Goal: Task Accomplishment & Management: Manage account settings

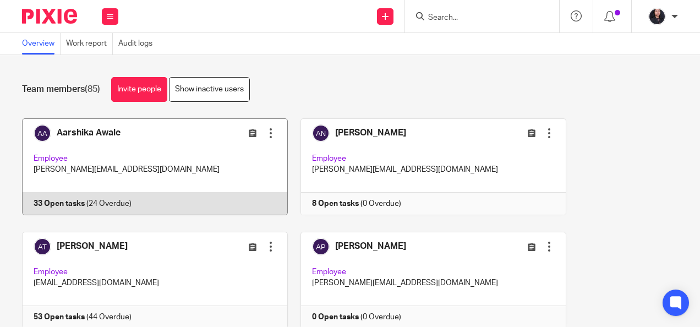
click at [100, 167] on link at bounding box center [148, 166] width 278 height 97
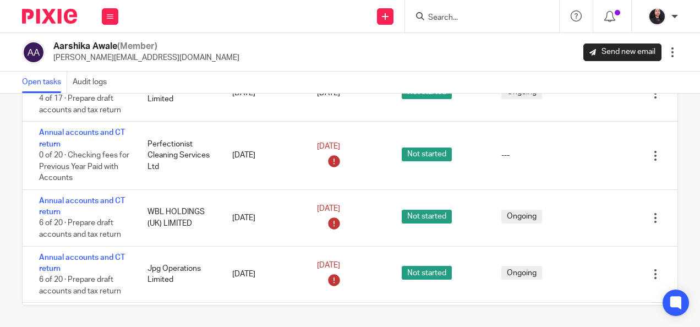
scroll to position [419, 0]
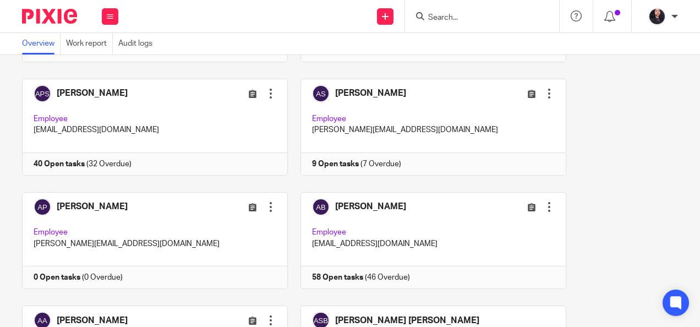
scroll to position [2537, 0]
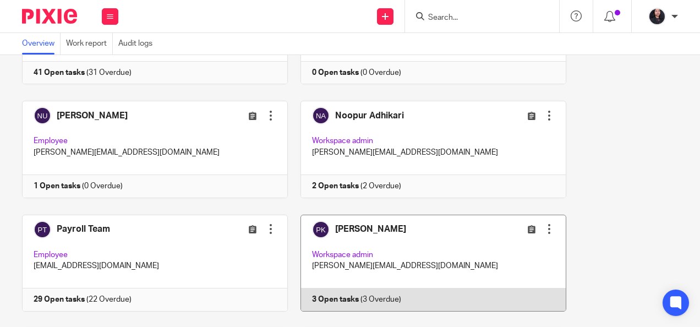
click at [397, 217] on link at bounding box center [427, 263] width 278 height 97
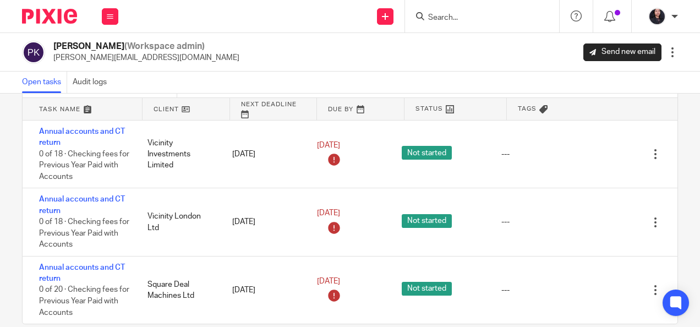
scroll to position [51, 0]
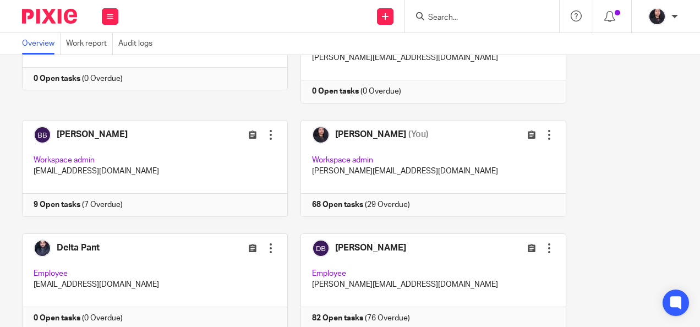
scroll to position [1279, 0]
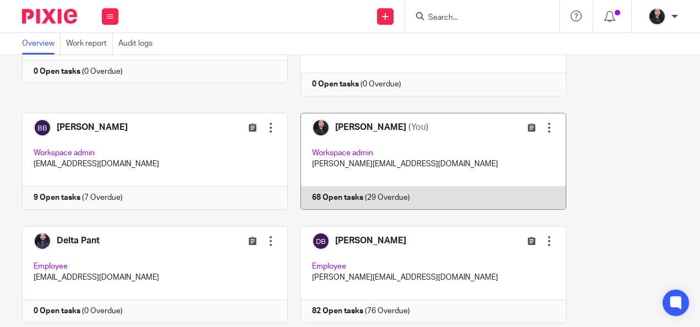
click at [451, 113] on link at bounding box center [427, 161] width 278 height 97
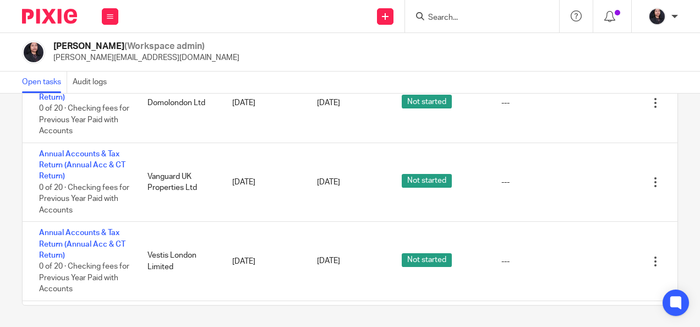
scroll to position [3591, 0]
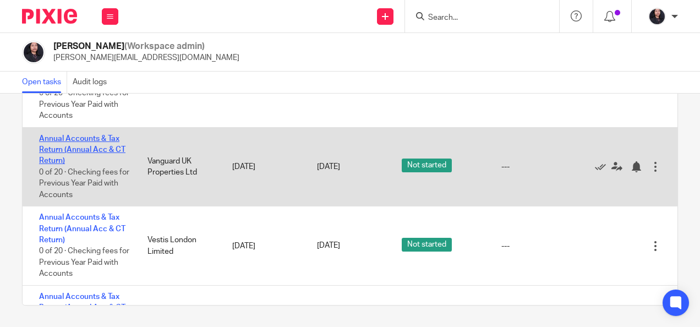
click at [68, 157] on link "Annual Accounts & Tax Return (Annual Acc & CT Return)" at bounding box center [82, 150] width 86 height 30
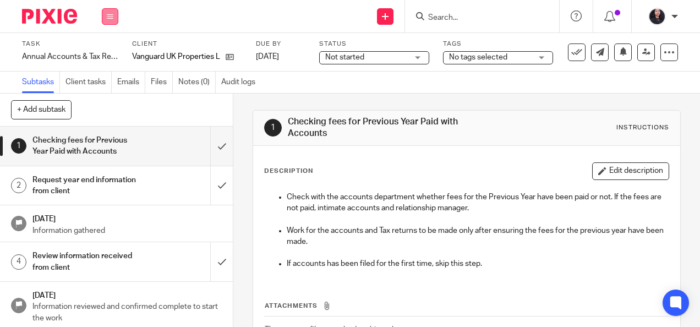
click at [112, 21] on button at bounding box center [110, 16] width 17 height 17
click at [110, 80] on link "Clients" at bounding box center [107, 84] width 24 height 8
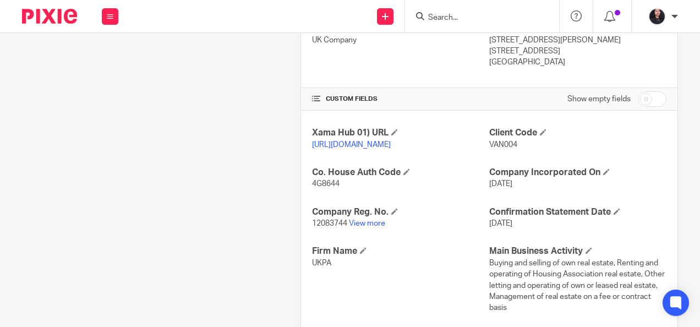
scroll to position [333, 0]
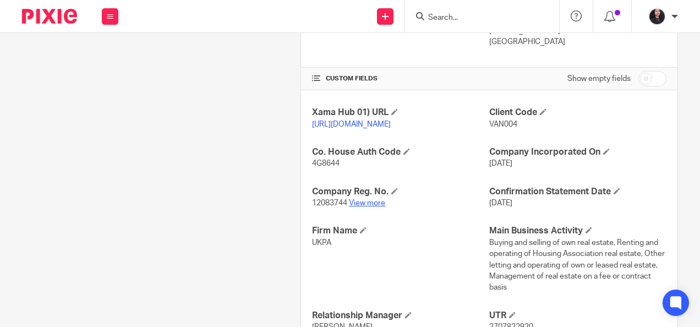
click at [366, 207] on link "View more" at bounding box center [367, 203] width 36 height 8
drag, startPoint x: 691, startPoint y: 162, endPoint x: 696, endPoint y: 157, distance: 6.6
click at [696, 157] on main "Vanguard UK Properties Ltd vanukproperties@gmail.com Create task Update from Co…" at bounding box center [350, 163] width 700 height 327
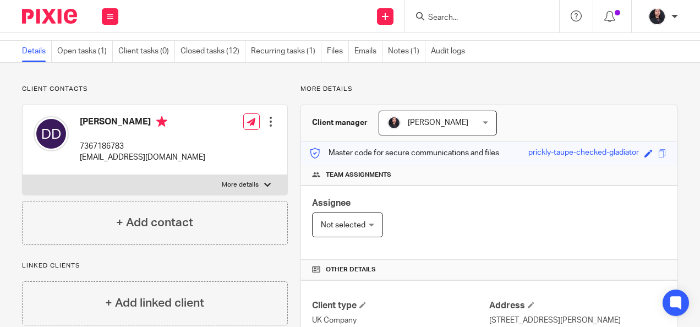
scroll to position [27, 0]
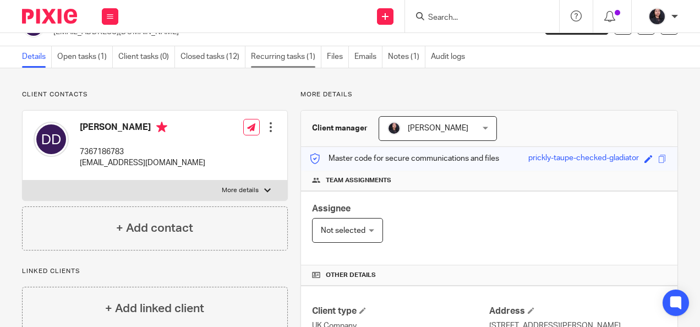
click at [282, 64] on link "Recurring tasks (1)" at bounding box center [286, 56] width 70 height 21
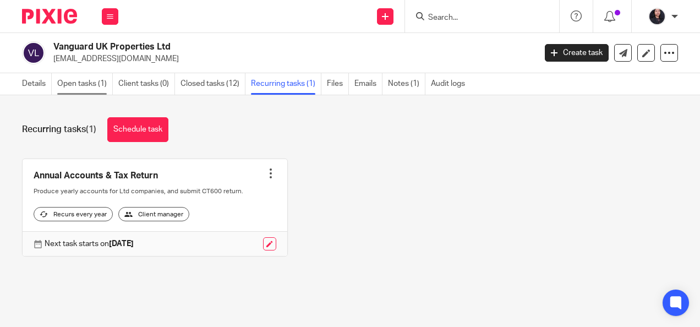
click at [91, 84] on link "Open tasks (1)" at bounding box center [85, 83] width 56 height 21
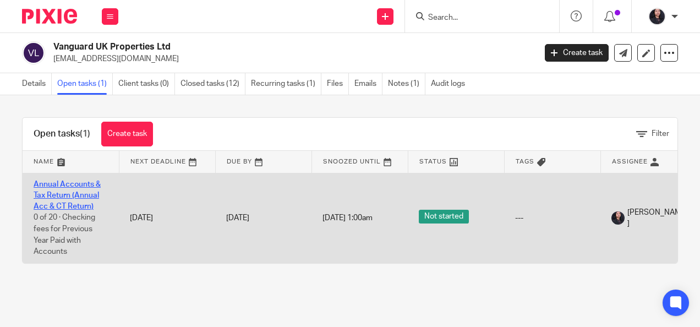
click at [71, 204] on link "Annual Accounts & Tax Return (Annual Acc & CT Return)" at bounding box center [67, 195] width 67 height 30
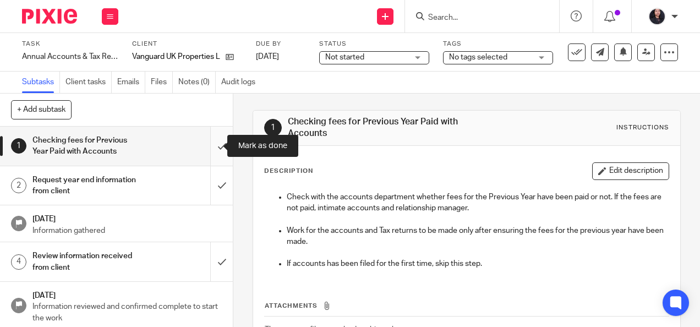
click at [212, 143] on input "submit" at bounding box center [116, 146] width 233 height 39
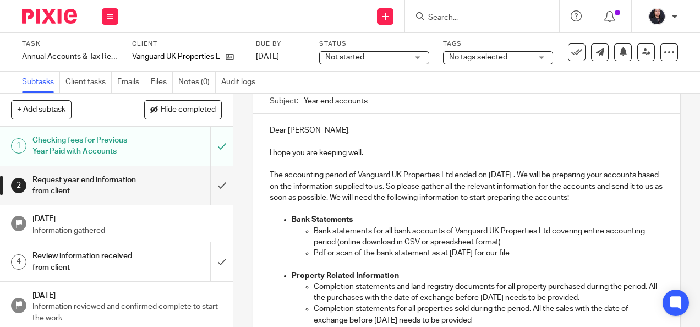
scroll to position [3, 0]
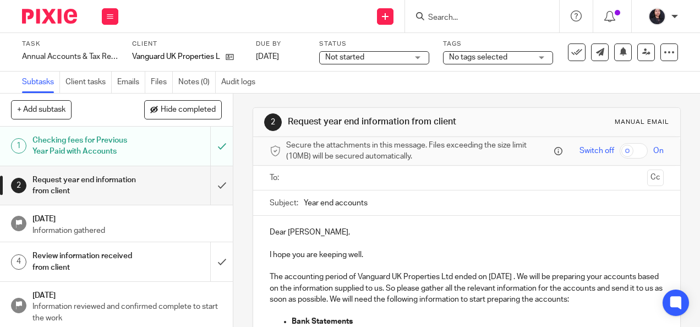
click at [357, 194] on input "Year end accounts" at bounding box center [483, 202] width 359 height 25
click at [339, 183] on input "text" at bounding box center [466, 178] width 352 height 13
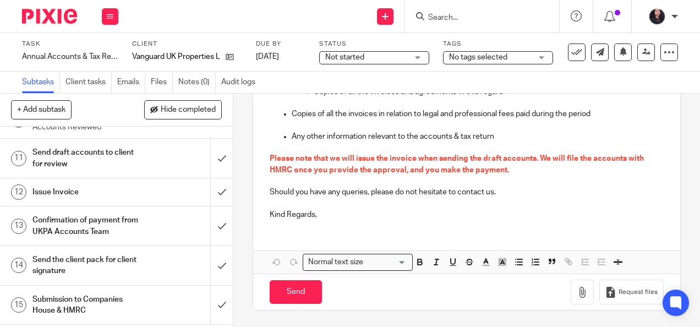
scroll to position [376, 0]
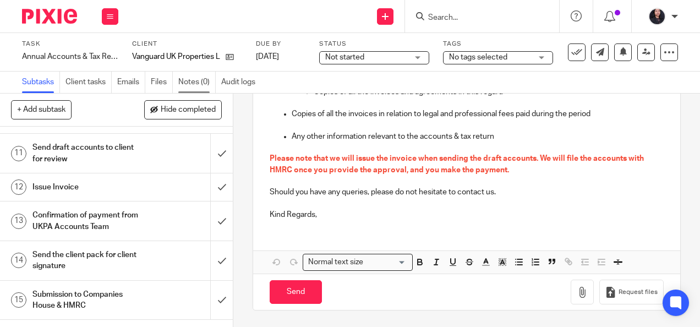
click at [194, 85] on link "Notes (0)" at bounding box center [196, 82] width 37 height 21
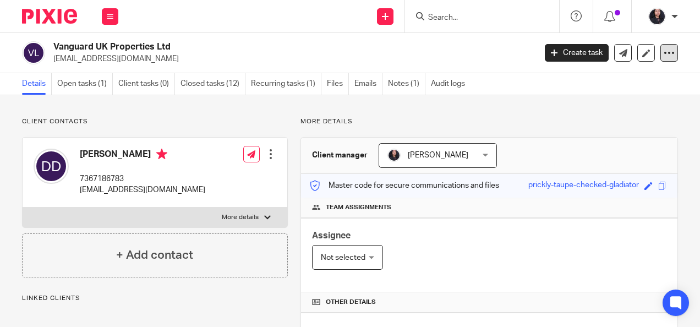
click at [660, 58] on div at bounding box center [669, 53] width 18 height 18
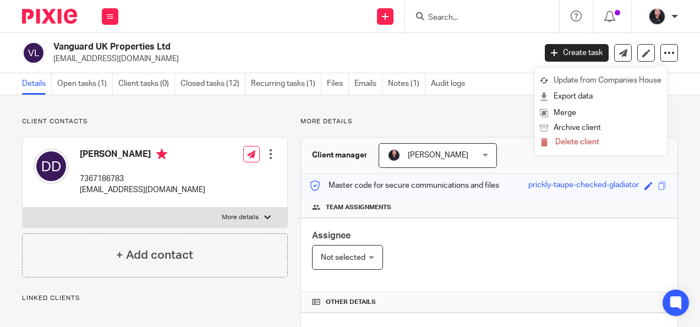
click at [603, 79] on link "Update from Companies House" at bounding box center [601, 81] width 122 height 16
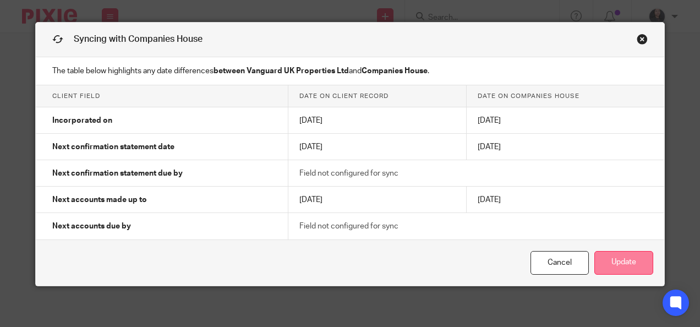
click at [602, 256] on button "Update" at bounding box center [623, 263] width 59 height 24
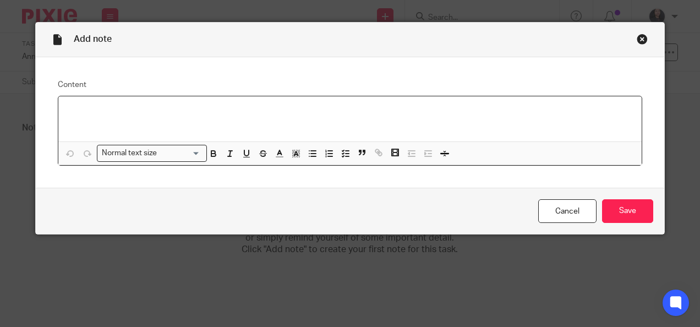
click at [144, 119] on div at bounding box center [350, 118] width 584 height 45
click at [638, 39] on div "Close this dialog window" at bounding box center [642, 39] width 11 height 11
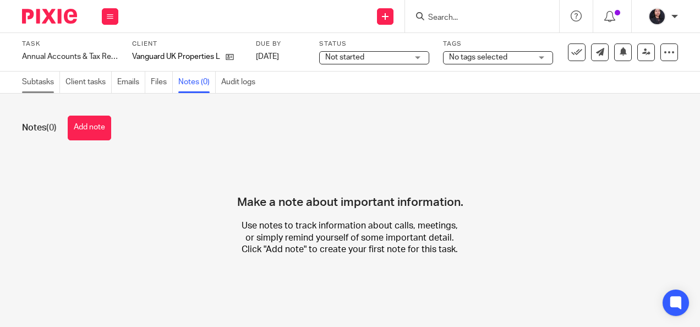
click at [37, 83] on link "Subtasks" at bounding box center [41, 82] width 38 height 21
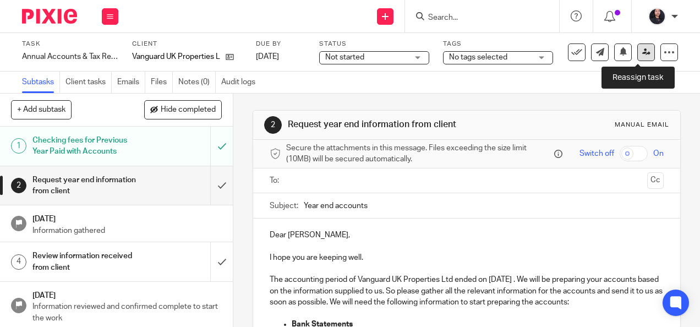
click at [637, 57] on link at bounding box center [646, 52] width 18 height 18
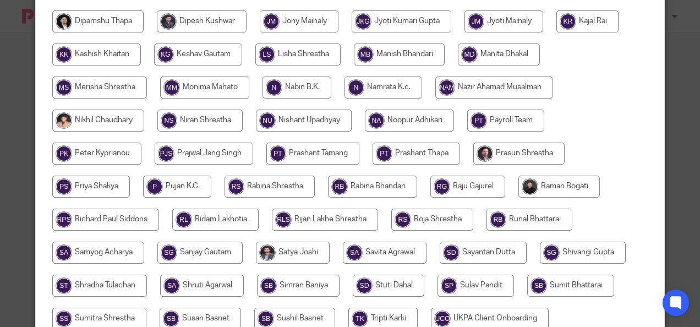
scroll to position [414, 0]
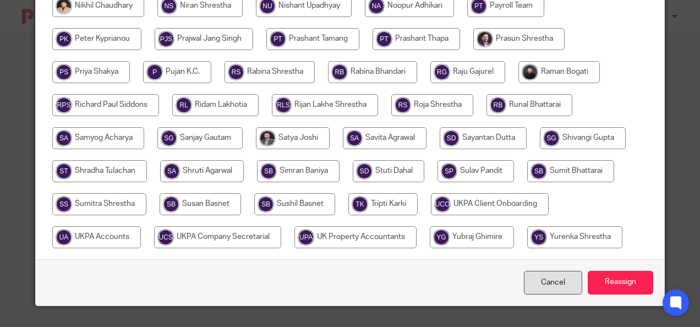
click at [574, 280] on link "Cancel" at bounding box center [553, 283] width 58 height 24
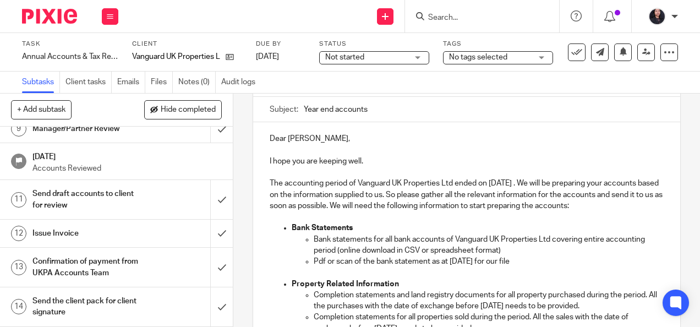
scroll to position [335, 0]
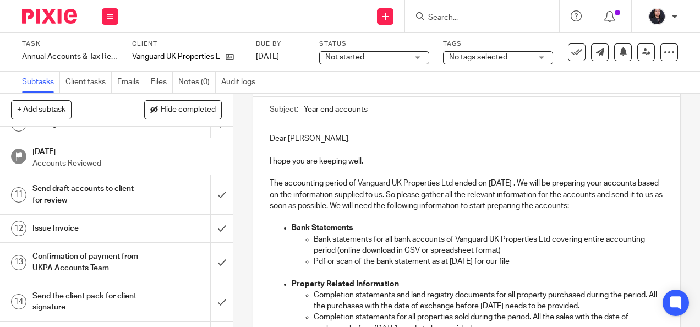
drag, startPoint x: 230, startPoint y: 234, endPoint x: 230, endPoint y: 248, distance: 13.8
click at [233, 248] on div "2 Request year end information from client Manual email Secure the attachments …" at bounding box center [466, 210] width 467 height 233
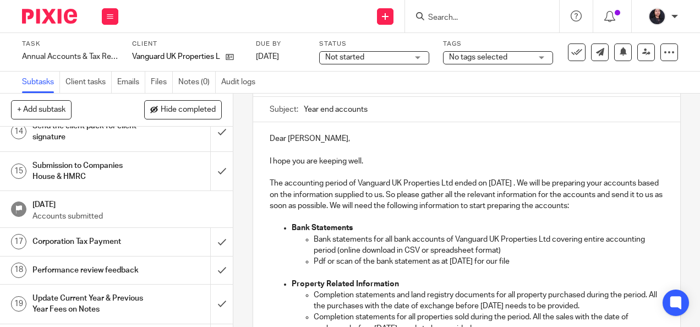
scroll to position [549, 0]
